Goal: Task Accomplishment & Management: Use online tool/utility

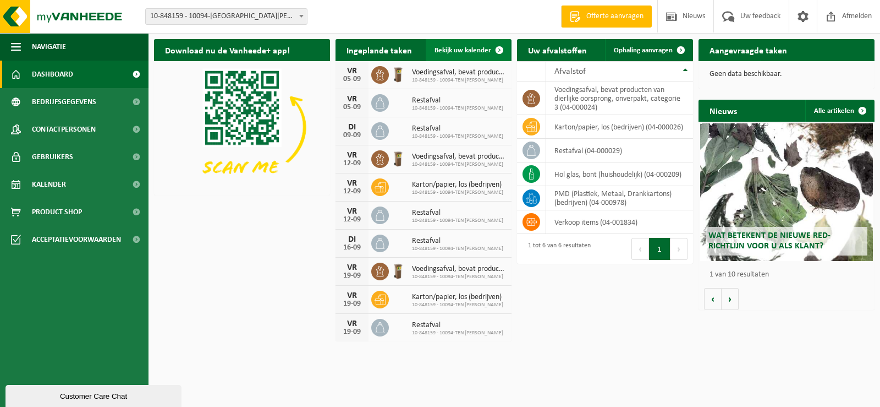
click at [449, 48] on span "Bekijk uw kalender" at bounding box center [463, 50] width 57 height 7
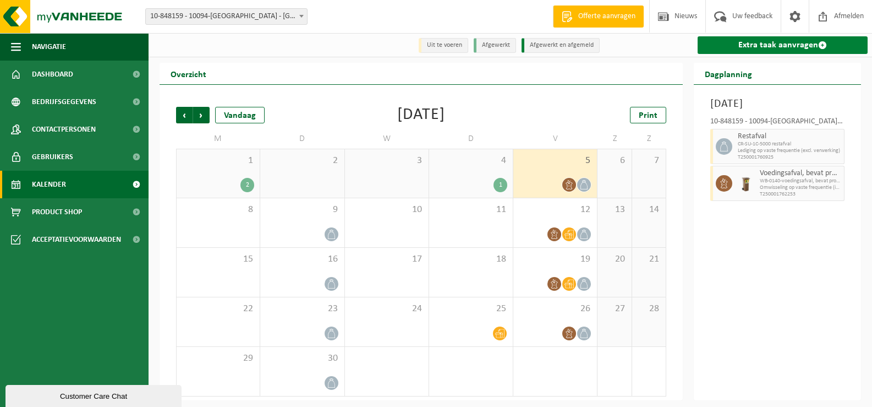
click at [773, 40] on link "Extra taak aanvragen" at bounding box center [783, 45] width 170 height 18
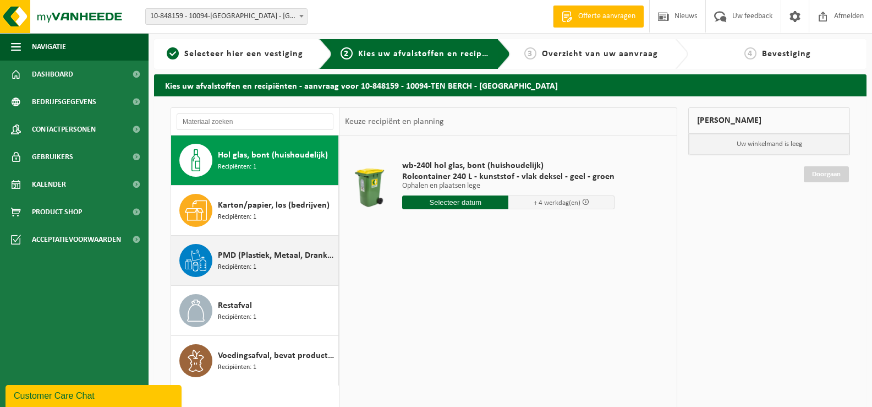
click at [263, 257] on span "PMD (Plastiek, Metaal, Drankkartons) (bedrijven)" at bounding box center [277, 255] width 118 height 13
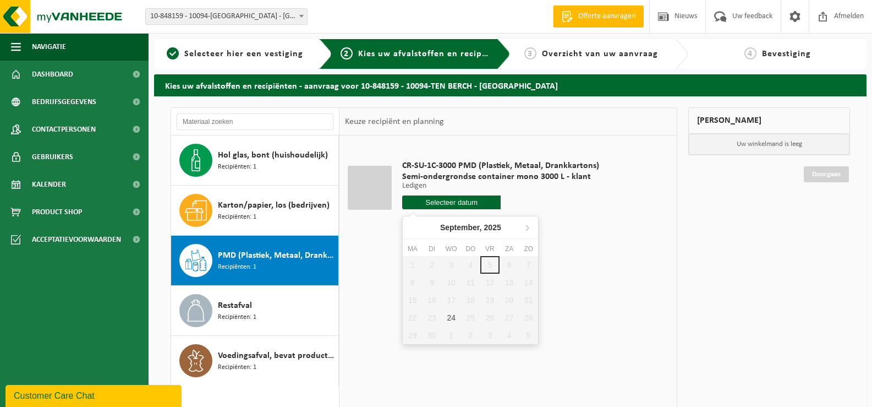
click at [445, 201] on input "text" at bounding box center [451, 202] width 98 height 14
click at [493, 261] on div "1 2 3 4 5 6 7 8 9 10 11 12 13 14 15 16 17 18 19 20 21 22 23 24 25 26 27 28 29 3…" at bounding box center [470, 300] width 135 height 88
click at [491, 264] on div "1 2 3 4 5 6 7 8 9 10 11 12 13 14 15 16 17 18 19 20 21 22 23 24 25 26 27 28 29 3…" at bounding box center [470, 300] width 135 height 88
click at [450, 321] on div "24" at bounding box center [451, 318] width 19 height 18
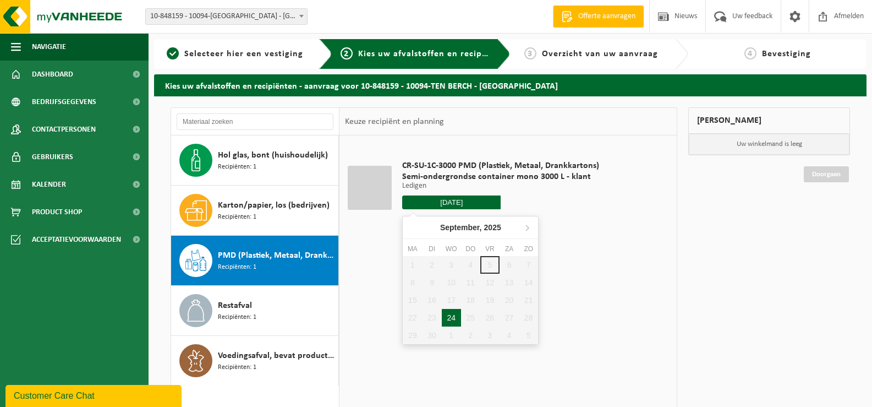
type input "Van 2025-09-24"
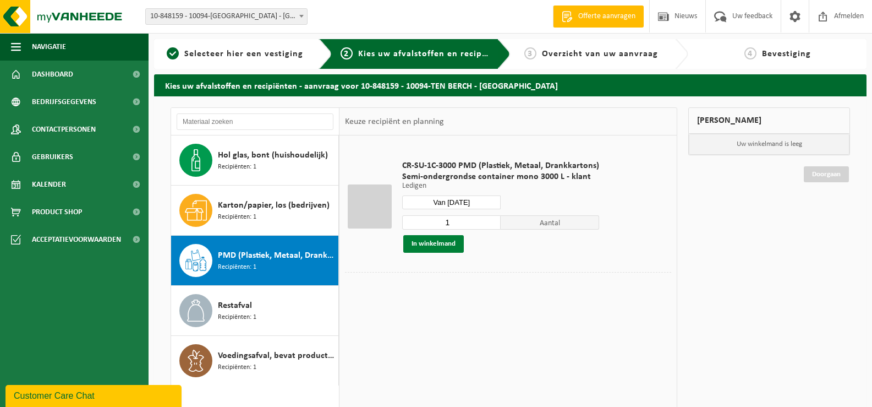
click at [440, 243] on button "In winkelmand" at bounding box center [433, 244] width 61 height 18
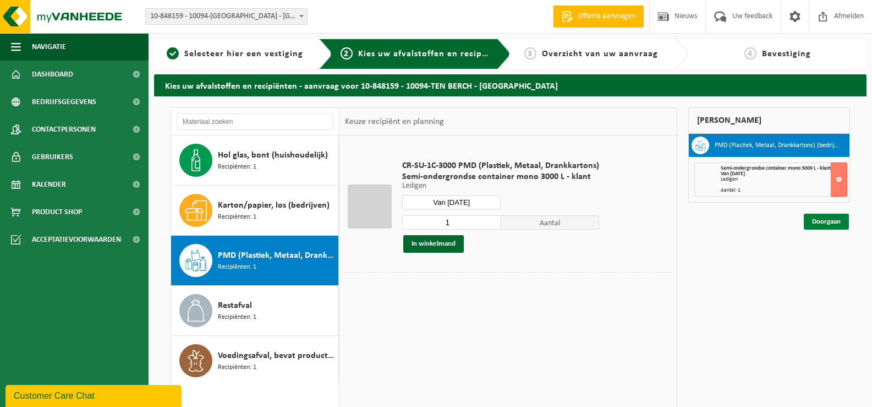
click at [827, 215] on link "Doorgaan" at bounding box center [826, 221] width 45 height 16
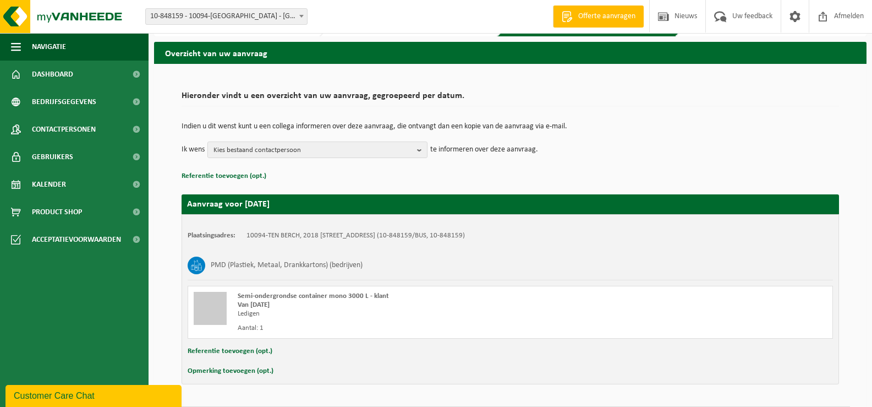
scroll to position [65, 0]
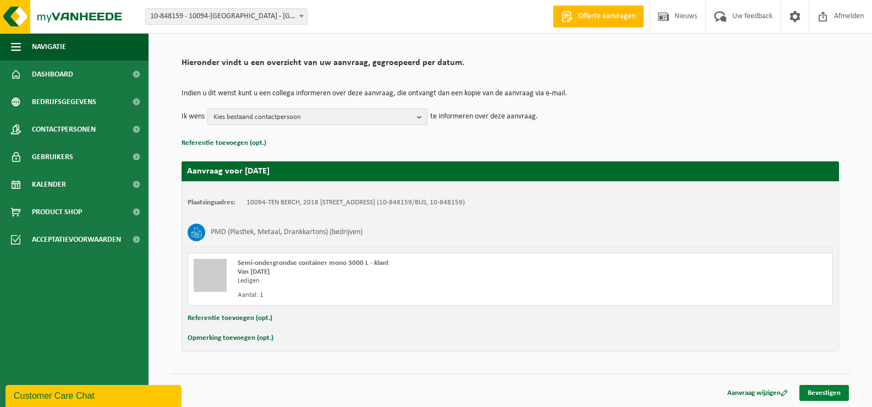
click at [827, 387] on link "Bevestigen" at bounding box center [824, 393] width 50 height 16
